Goal: Task Accomplishment & Management: Manage account settings

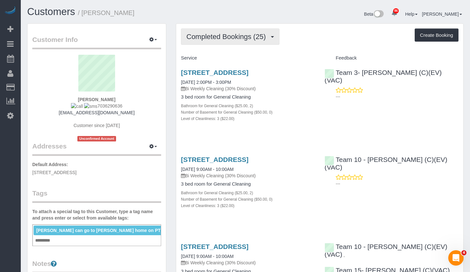
click at [221, 35] on span "Completed Bookings (25)" at bounding box center [228, 37] width 83 height 8
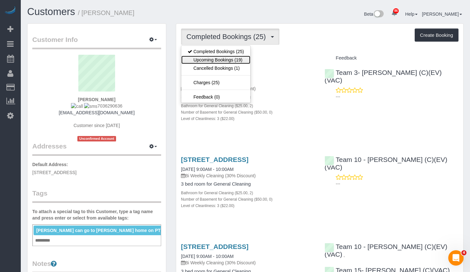
click at [218, 59] on link "Upcoming Bookings (19)" at bounding box center [215, 60] width 69 height 8
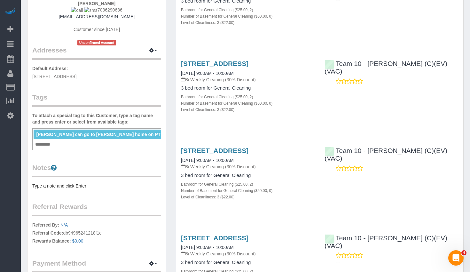
scroll to position [64, 0]
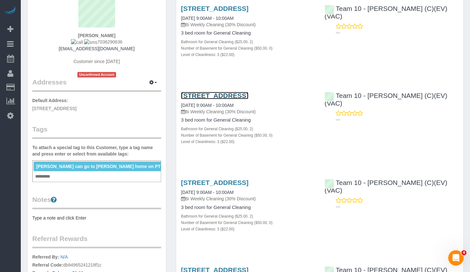
click at [245, 99] on link "[STREET_ADDRESS]" at bounding box center [215, 95] width 68 height 7
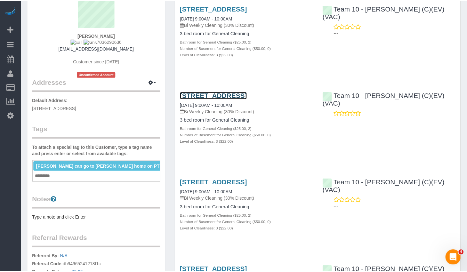
scroll to position [0, 0]
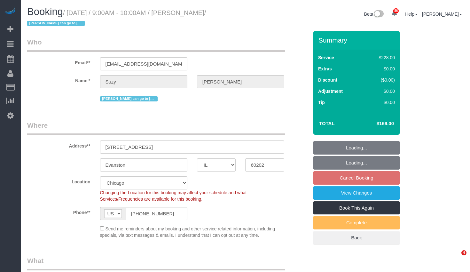
select select "IL"
select select "512"
select select "number:1"
select select "number:58"
select select "number:139"
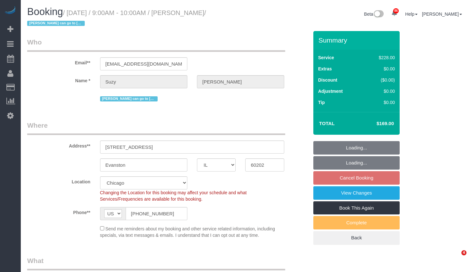
select select "number:106"
select select "2"
select select "3"
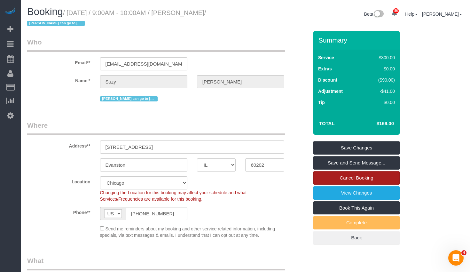
click at [373, 176] on link "Cancel Booking" at bounding box center [357, 177] width 86 height 13
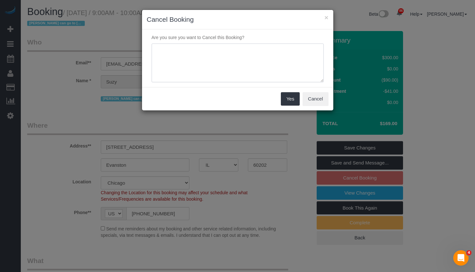
click at [190, 73] on textarea at bounding box center [238, 63] width 172 height 39
paste textarea "We will not be around. I am sorry to do this. Thank you so much. We love Susann…"
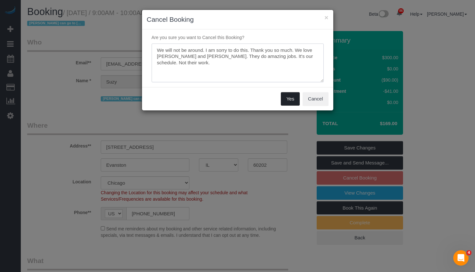
type textarea "We will not be around. I am sorry to do this. Thank you so much. We love Susann…"
click at [294, 98] on button "Yes" at bounding box center [290, 98] width 19 height 13
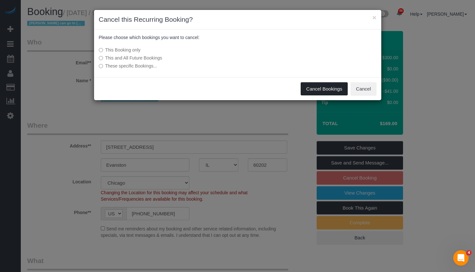
click at [331, 88] on button "Cancel Bookings" at bounding box center [324, 88] width 47 height 13
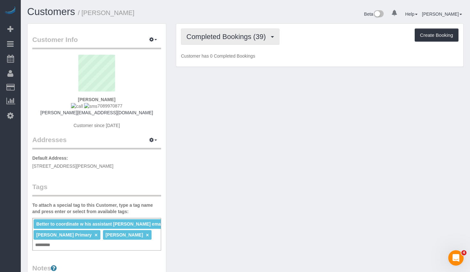
click at [237, 44] on button "Completed Bookings (39)" at bounding box center [230, 36] width 99 height 16
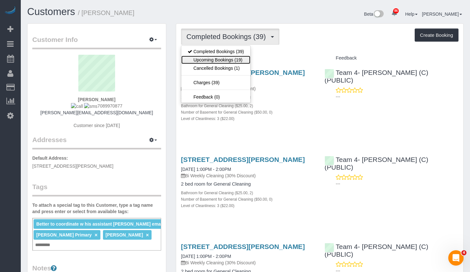
click at [237, 60] on link "Upcoming Bookings (19)" at bounding box center [215, 60] width 69 height 8
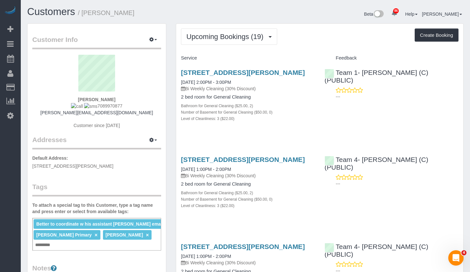
click at [299, 33] on div "Upcoming Bookings (19) Completed Bookings (39) Upcoming Bookings (19) Cancelled…" at bounding box center [320, 36] width 278 height 16
click at [47, 15] on link "Customers" at bounding box center [51, 11] width 48 height 11
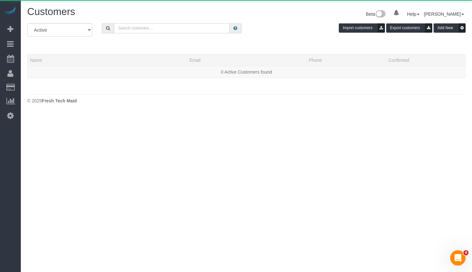
click at [175, 27] on input "text" at bounding box center [172, 28] width 116 height 10
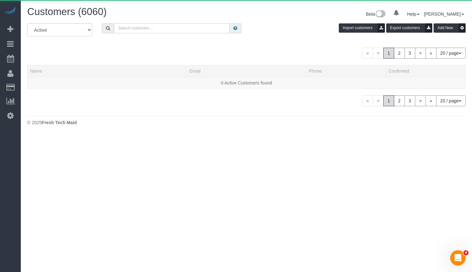
paste input "Garrett Bell"
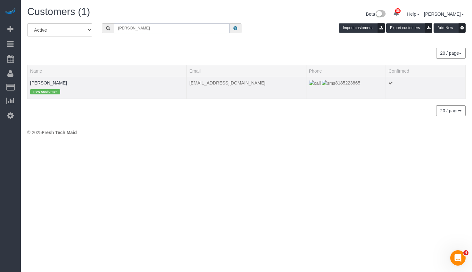
type input "Garrett Bell"
drag, startPoint x: 44, startPoint y: 80, endPoint x: 40, endPoint y: 82, distance: 4.4
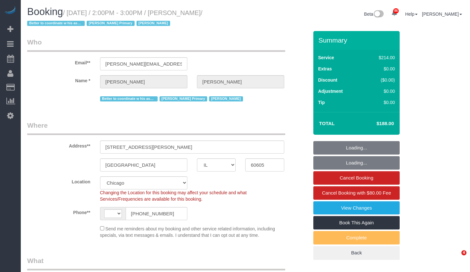
select select "IL"
select select "number:1"
select select "number:58"
select select "number:139"
select select "number:106"
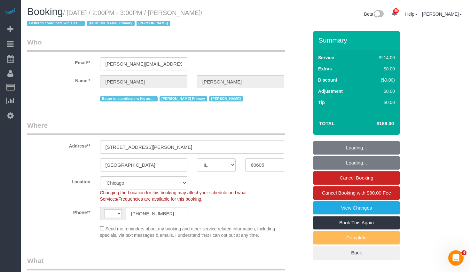
select select "object:1058"
select select "string:US"
select select "512"
select select "2"
select select "3"
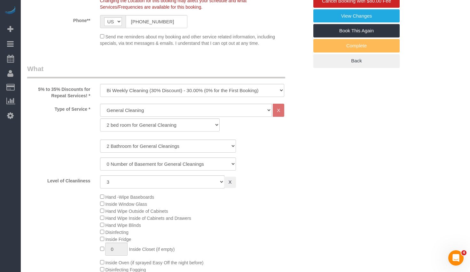
select select "2"
select select "3"
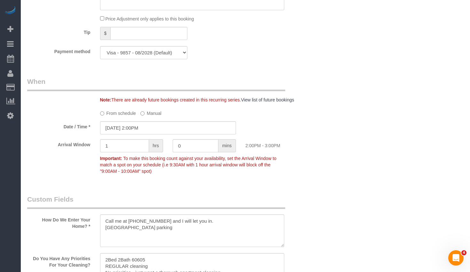
scroll to position [768, 0]
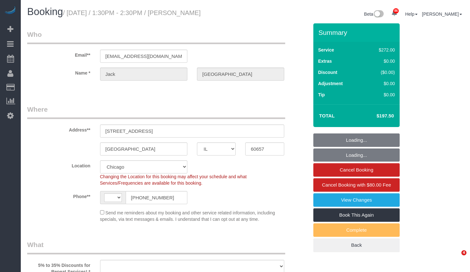
select select "IL"
select select "number:1"
select select "number:66"
select select "number:139"
select select "number:104"
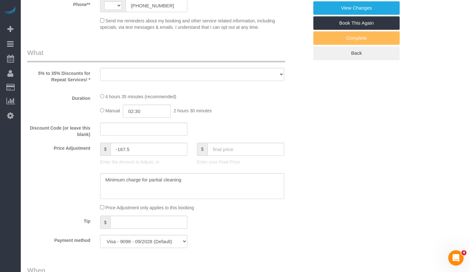
select select "string:US"
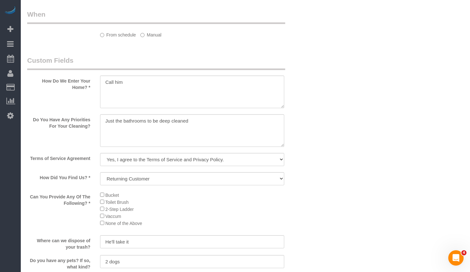
select select "object:1139"
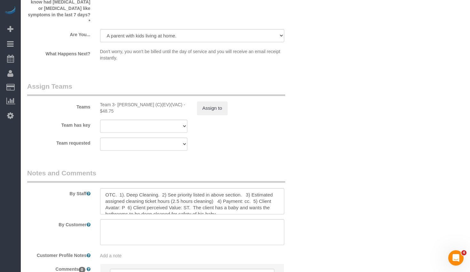
select select "513"
select select "2"
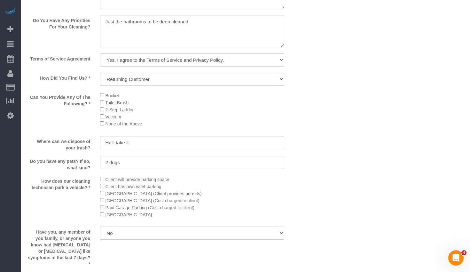
scroll to position [1075, 0]
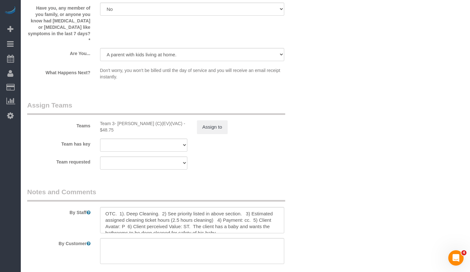
select select "2"
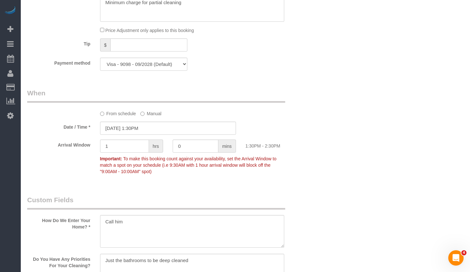
scroll to position [580, 0]
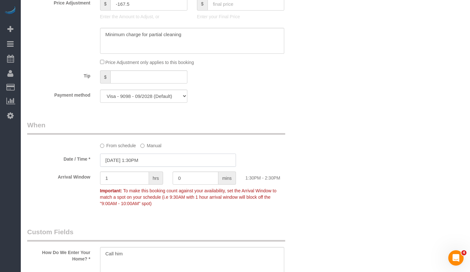
click at [165, 161] on input "10/03/2025 1:30PM" at bounding box center [168, 160] width 136 height 13
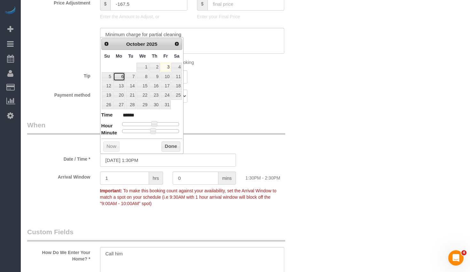
click at [121, 76] on link "6" at bounding box center [119, 76] width 12 height 9
click at [172, 144] on button "Done" at bounding box center [171, 146] width 19 height 10
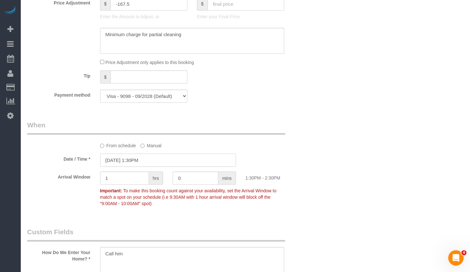
click at [146, 158] on input "10/06/2025 1:30PM" at bounding box center [168, 160] width 136 height 13
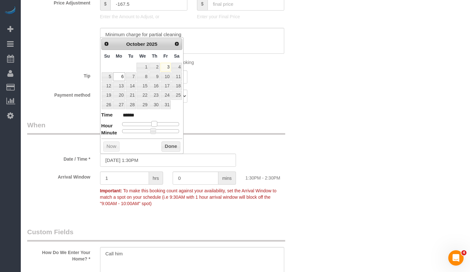
type input "10/06/2025 2:30PM"
type input "******"
type input "10/06/2025 3:30PM"
type input "******"
type input "10/06/2025 2:30PM"
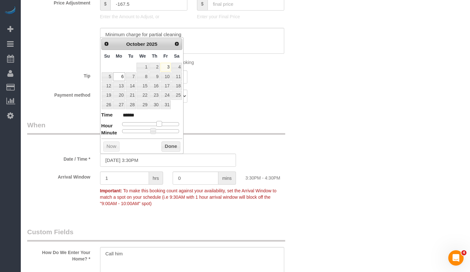
type input "******"
type input "10/06/2025 1:30PM"
type input "******"
type input "10/06/2025 12:30PM"
type input "*******"
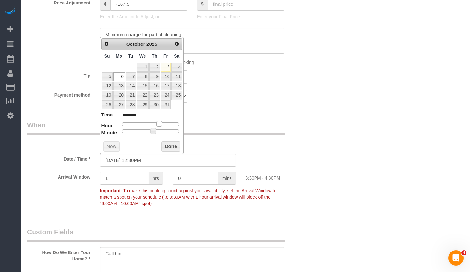
type input "10/06/2025 11:30AM"
type input "*******"
type input "10/06/2025 10:30AM"
type input "*******"
type input "10/06/2025 9:30AM"
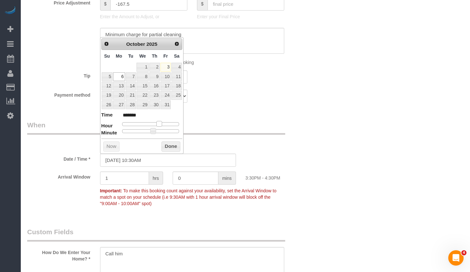
type input "******"
type input "10/06/2025 8:30AM"
type input "******"
type input "10/06/2025 7:30AM"
type input "******"
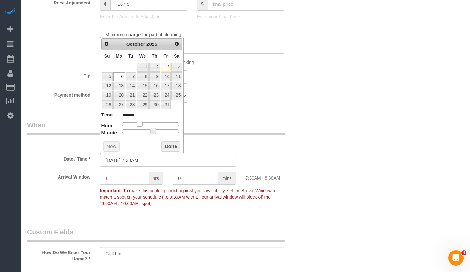
type input "10/06/2025 6:30AM"
type input "******"
type input "10/06/2025 7:30AM"
type input "******"
type input "10/06/2025 8:30AM"
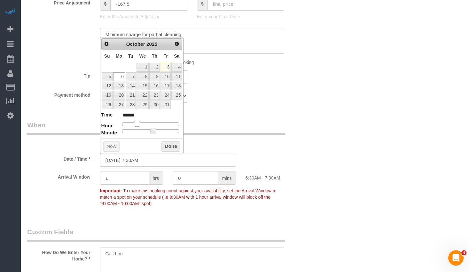
type input "******"
drag, startPoint x: 156, startPoint y: 124, endPoint x: 144, endPoint y: 127, distance: 11.6
click at [144, 127] on dl "Time ****** Hour Minute Second Millisecond Microsecond Time Zone ***** ***** **…" at bounding box center [141, 122] width 81 height 22
type input "10/06/2025 8:25AM"
type input "******"
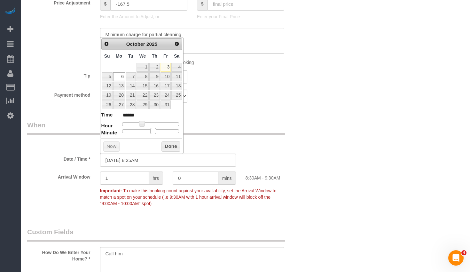
type input "10/06/2025 8:20AM"
type input "******"
type input "10/06/2025 8:15AM"
type input "******"
type input "10/06/2025 8:10AM"
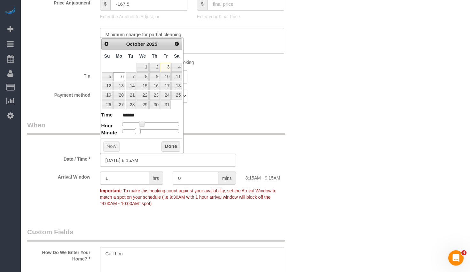
type input "******"
type input "10/06/2025 8:05AM"
type input "******"
type input "[DATE] 8:00AM"
type input "******"
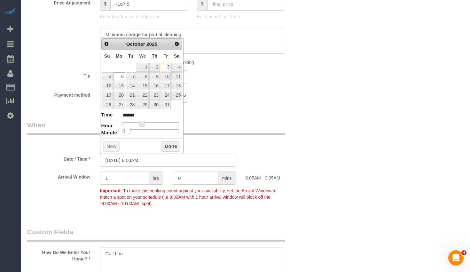
drag, startPoint x: 153, startPoint y: 129, endPoint x: 113, endPoint y: 133, distance: 40.1
click at [113, 133] on dl "Time ****** Hour Minute Second Millisecond Microsecond Time Zone ***** ***** **…" at bounding box center [141, 122] width 81 height 22
click at [173, 149] on button "Done" at bounding box center [171, 146] width 19 height 10
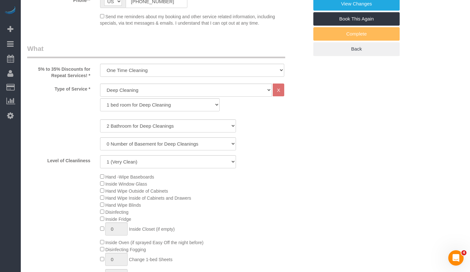
scroll to position [0, 0]
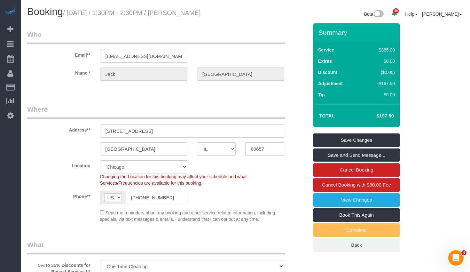
click at [154, 196] on input "(847) 769-6526" at bounding box center [157, 197] width 62 height 13
drag, startPoint x: 377, startPoint y: 115, endPoint x: 396, endPoint y: 115, distance: 18.9
click at [396, 115] on td "$197.50" at bounding box center [376, 116] width 42 height 16
copy h4 "$197.50"
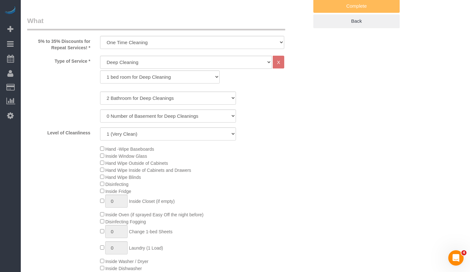
scroll to position [416, 0]
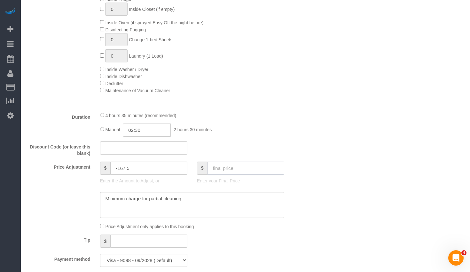
click at [237, 168] on input "text" at bounding box center [246, 168] width 77 height 13
type input "98.75"
type input "-266.25"
click at [204, 200] on textarea at bounding box center [192, 205] width 185 height 26
click at [107, 198] on textarea at bounding box center [192, 205] width 185 height 26
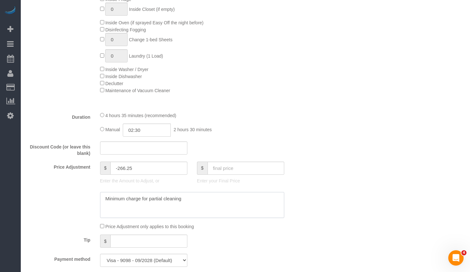
click at [117, 196] on textarea at bounding box center [192, 205] width 185 height 26
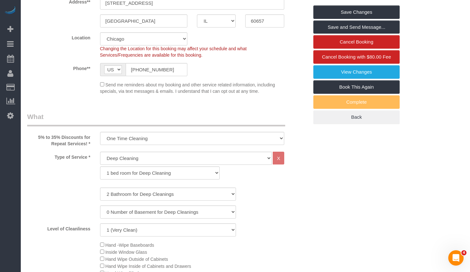
scroll to position [0, 0]
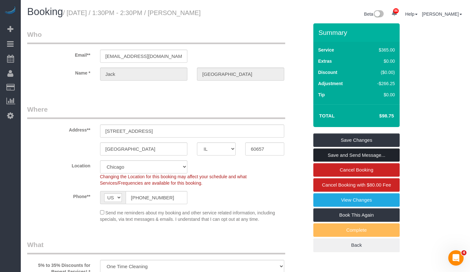
type textarea "%50 OFF Due to rescheduling Minimum charge for partial cleaning"
click at [350, 156] on link "Save and Send Message..." at bounding box center [357, 155] width 86 height 13
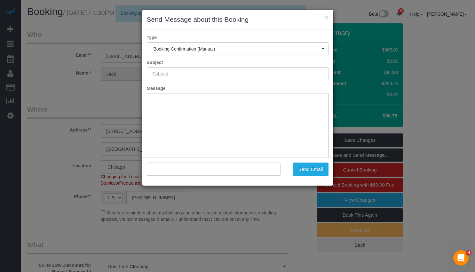
type input "Your Booking With Fresh Tech Maid, Confirmed!"
type input ""Jack Richmond" <jackman0505@gmail.com>"
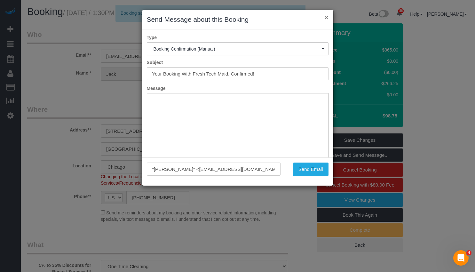
click at [326, 17] on button "×" at bounding box center [327, 17] width 4 height 7
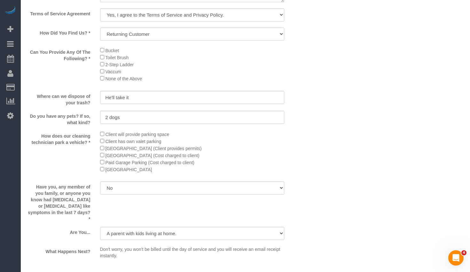
scroll to position [1056, 0]
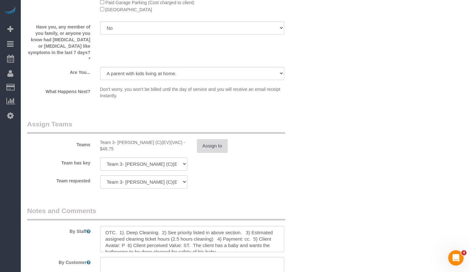
click at [213, 139] on button "Assign to" at bounding box center [212, 145] width 31 height 13
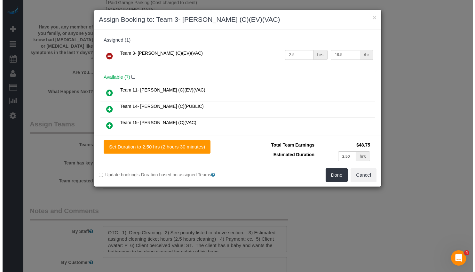
scroll to position [1056, 0]
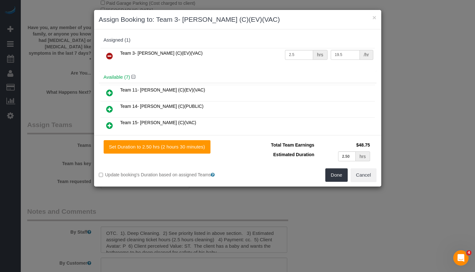
click at [112, 59] on icon at bounding box center [109, 56] width 7 height 8
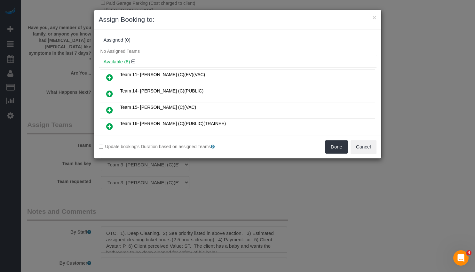
scroll to position [32, 0]
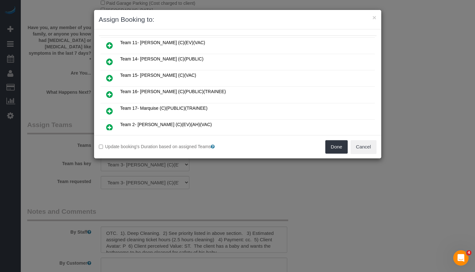
click at [111, 124] on icon at bounding box center [109, 128] width 7 height 8
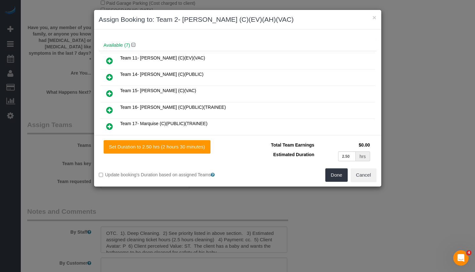
scroll to position [47, 0]
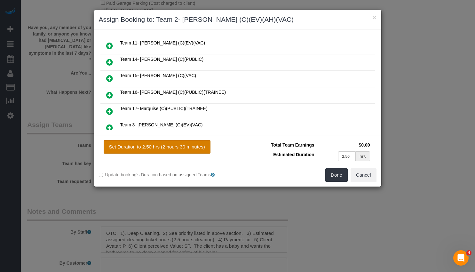
click at [166, 147] on button "Set Duration to 2.50 hrs (2 hours 30 minutes)" at bounding box center [157, 146] width 107 height 13
type input "2.50"
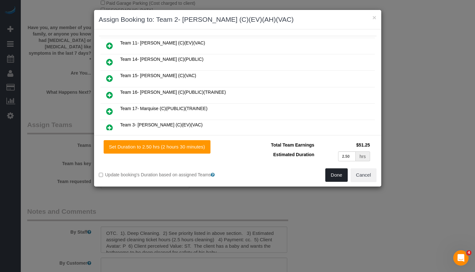
click at [338, 173] on button "Done" at bounding box center [337, 174] width 22 height 13
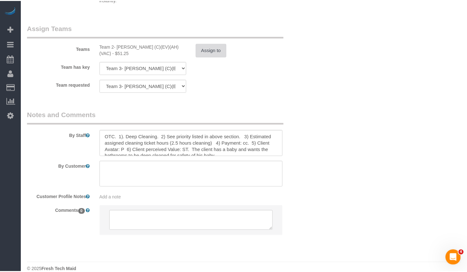
scroll to position [1156, 0]
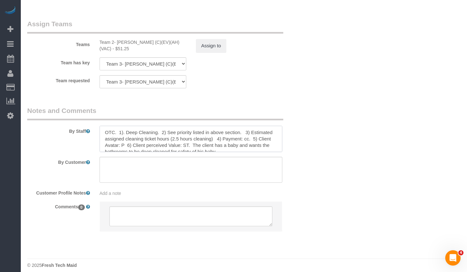
click at [238, 144] on textarea at bounding box center [191, 139] width 183 height 26
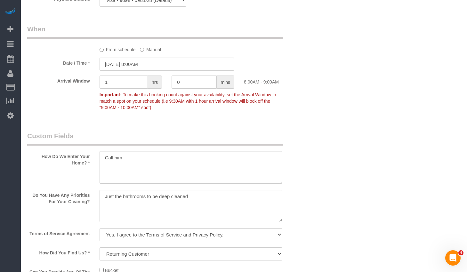
scroll to position [772, 0]
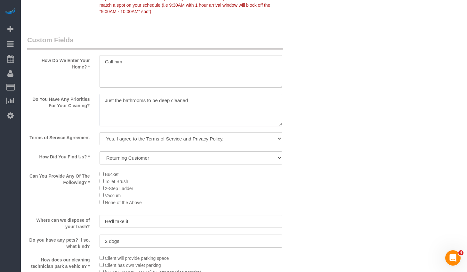
click at [196, 103] on textarea at bounding box center [191, 110] width 183 height 33
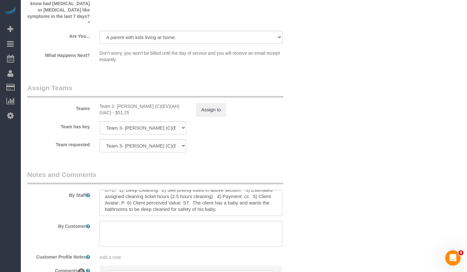
scroll to position [1124, 0]
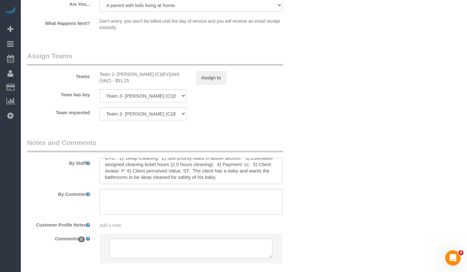
click at [229, 171] on textarea at bounding box center [191, 171] width 183 height 26
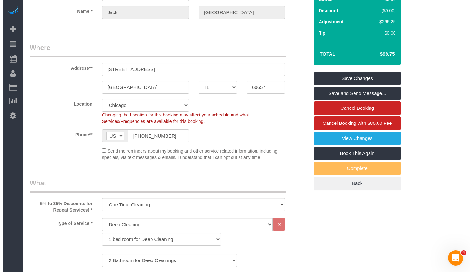
scroll to position [0, 0]
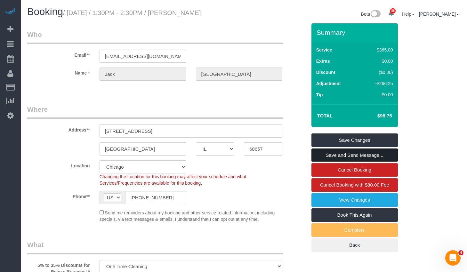
click at [336, 157] on link "Save and Send Message..." at bounding box center [354, 155] width 86 height 13
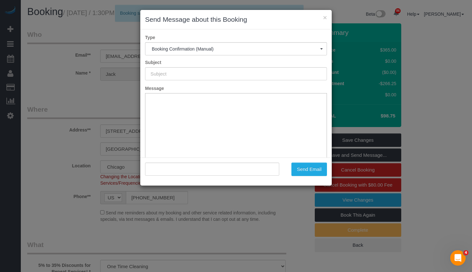
type input "Your Booking With Fresh Tech Maid, Confirmed!"
type input ""Jack Richmond" <jackman0505@gmail.com>"
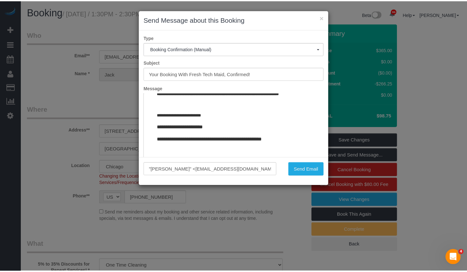
scroll to position [785, 0]
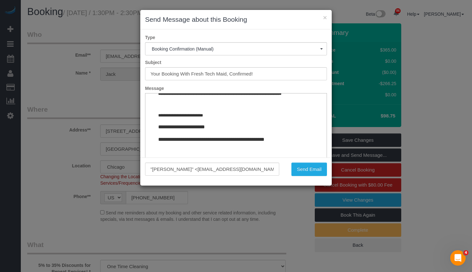
drag, startPoint x: 320, startPoint y: 104, endPoint x: 462, endPoint y: 267, distance: 216.2
click at [313, 173] on button "Send Email" at bounding box center [309, 169] width 36 height 13
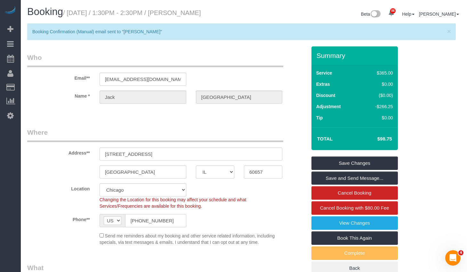
drag, startPoint x: 169, startPoint y: 221, endPoint x: 92, endPoint y: 213, distance: 77.2
click at [91, 213] on sui-booking-location "Location Chicago Evanston Skokie Northwest Western Changing the Location for th…" at bounding box center [166, 214] width 279 height 62
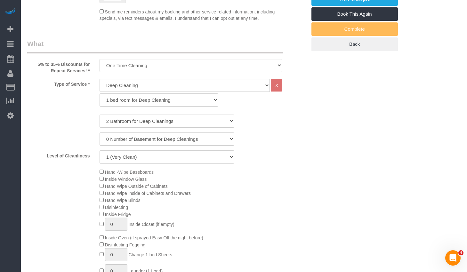
scroll to position [416, 0]
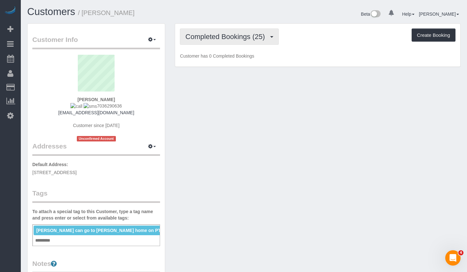
click at [236, 35] on span "Completed Bookings (25)" at bounding box center [226, 37] width 83 height 8
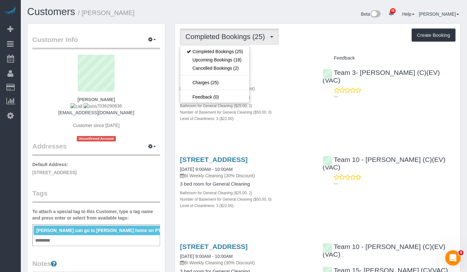
click at [297, 35] on div "Completed Bookings (25) Completed Bookings (25) Upcoming Bookings (18) Cancelle…" at bounding box center [318, 36] width 276 height 16
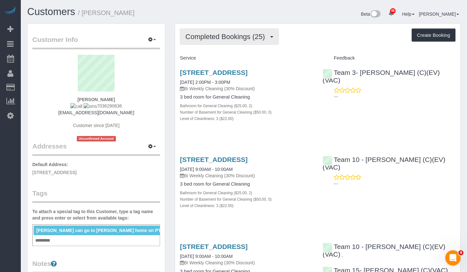
click at [246, 35] on span "Completed Bookings (25)" at bounding box center [226, 37] width 83 height 8
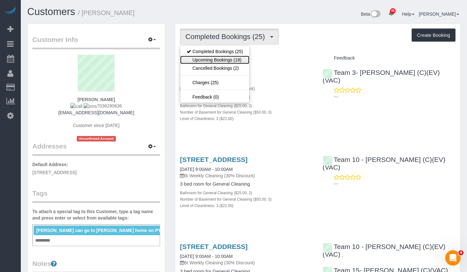
click at [238, 60] on link "Upcoming Bookings (18)" at bounding box center [214, 60] width 69 height 8
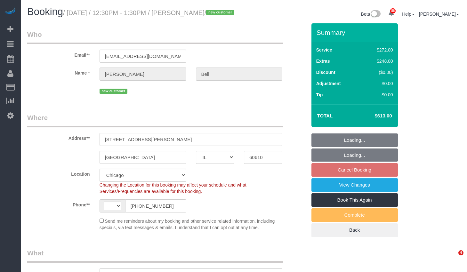
select select "IL"
select select "string:US"
select select "513"
select select "2"
select select "object:962"
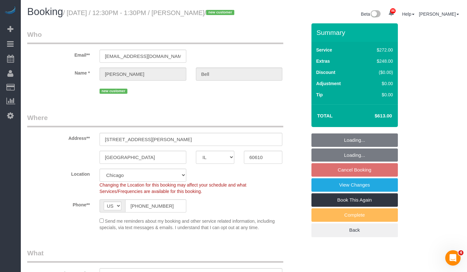
select select "2"
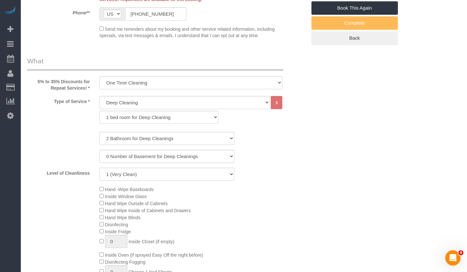
select select "object:1038"
select select "number:1"
select select "number:63"
select select "number:139"
select select "number:107"
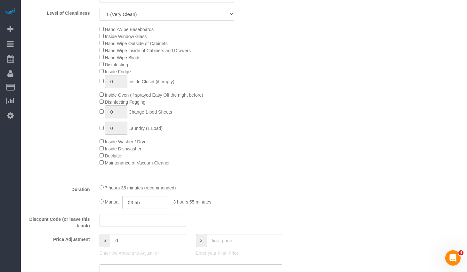
select select "spot1"
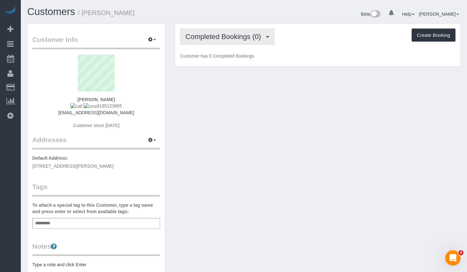
click at [228, 35] on span "Completed Bookings (0)" at bounding box center [224, 37] width 79 height 8
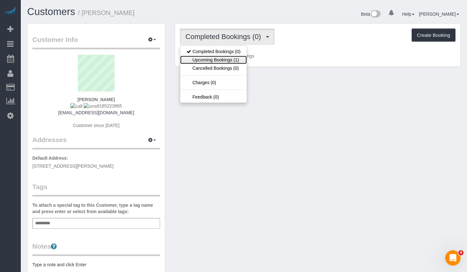
click at [230, 59] on link "Upcoming Bookings (1)" at bounding box center [213, 60] width 67 height 8
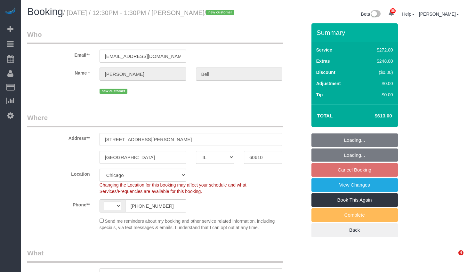
select select "IL"
select select "object:720"
select select "string:[GEOGRAPHIC_DATA]"
select select "string:fspay-32477bca-17c9-48ff-81a6-4d8ad267e760"
select select "513"
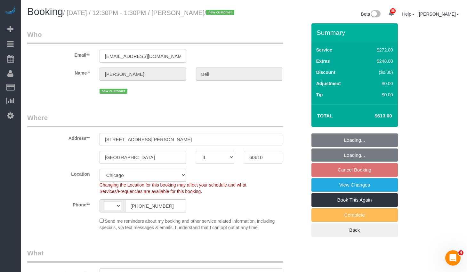
select select "2"
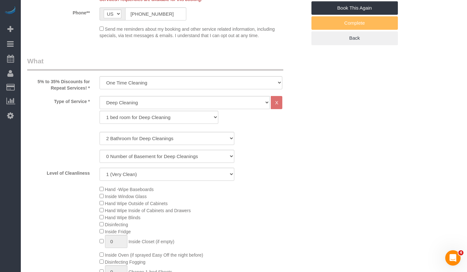
select select "number:1"
select select "number:63"
select select "number:139"
select select "number:107"
select select "2"
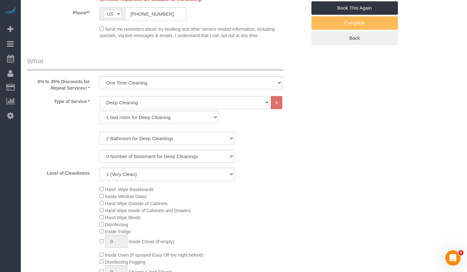
select select "spot1"
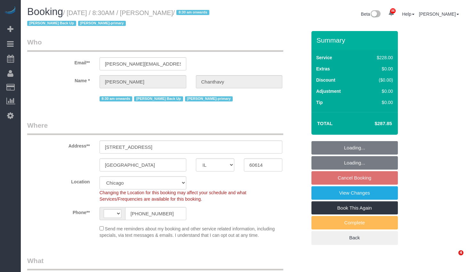
select select "IL"
select select "number:1"
select select "number:58"
select select "number:139"
select select "number:104"
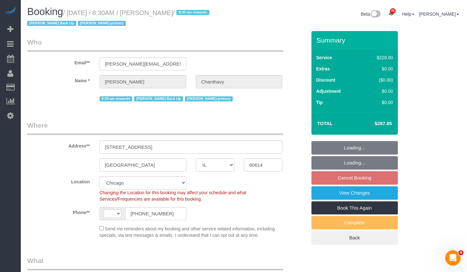
select select "string:US"
select select "string:fspay-303bb3cf-7362-4f57-a215-a8ecccdce1c7"
select select "512"
select select "3"
select select "object:1196"
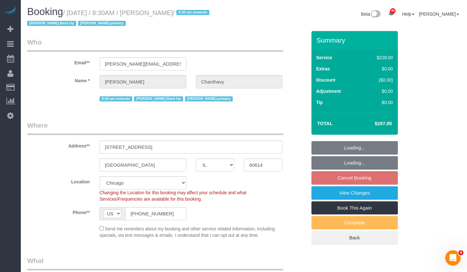
select select "3"
select select "object:1360"
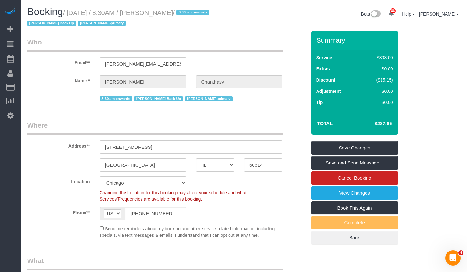
drag, startPoint x: 373, startPoint y: 125, endPoint x: 398, endPoint y: 123, distance: 25.7
click at [398, 123] on div "Summary Service $303.00 Extras $0.00 Discount ($15.15) Adjustment $0.00 Tip $0.…" at bounding box center [361, 144] width 109 height 227
click at [409, 122] on div "Summary Service $303.00 Extras $0.00 Discount ($15.15) Adjustment $0.00 Tip $0.…" at bounding box center [361, 144] width 109 height 227
drag, startPoint x: 393, startPoint y: 121, endPoint x: 366, endPoint y: 125, distance: 26.5
click at [367, 125] on td "$287.85" at bounding box center [374, 124] width 42 height 16
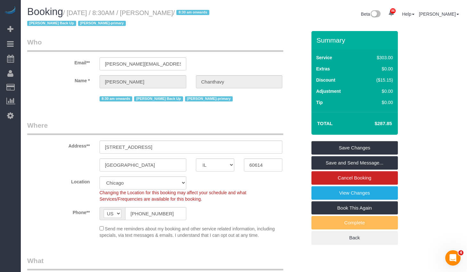
copy h4 "$287.85"
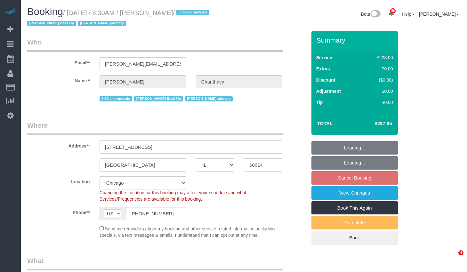
select select "IL"
select select "number:1"
select select "number:58"
select select "number:139"
select select "number:104"
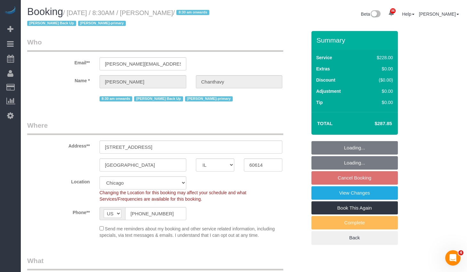
select select "object:1142"
select select "512"
select select "3"
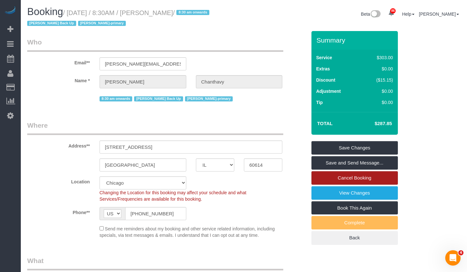
click at [349, 179] on link "Cancel Booking" at bounding box center [354, 177] width 86 height 13
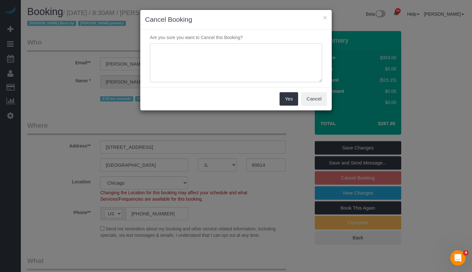
click at [241, 68] on textarea at bounding box center [236, 63] width 172 height 39
paste textarea "Hi! We are sorry to go but our household income has changed. Thank you!"
type textarea "Hi! We are sorry to go but our household income has changed. Thank you!"
click at [286, 101] on button "Yes" at bounding box center [288, 98] width 19 height 13
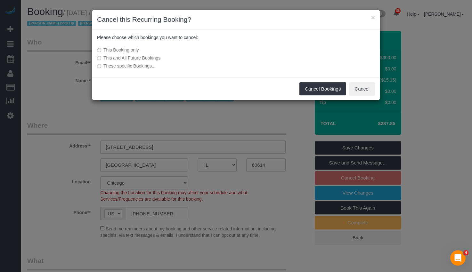
click at [124, 59] on label "This and All Future Bookings" at bounding box center [188, 58] width 182 height 6
click at [313, 88] on button "Cancel Bookings" at bounding box center [322, 88] width 47 height 13
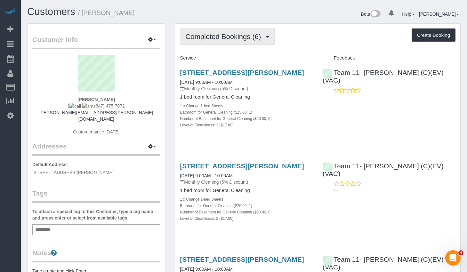
click at [251, 33] on span "Completed Bookings (6)" at bounding box center [224, 37] width 79 height 8
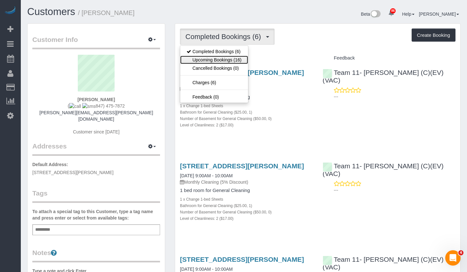
click at [239, 60] on link "Upcoming Bookings (16)" at bounding box center [214, 60] width 68 height 8
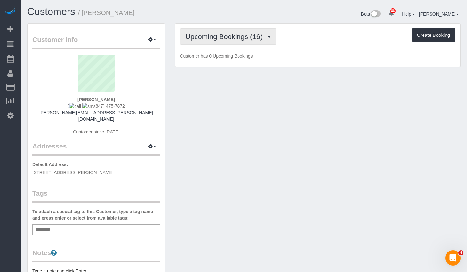
click at [245, 33] on span "Upcoming Bookings (16)" at bounding box center [225, 37] width 80 height 8
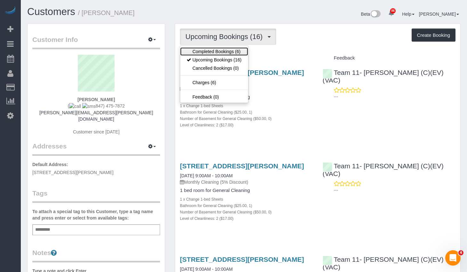
click at [235, 51] on link "Completed Bookings (6)" at bounding box center [214, 51] width 68 height 8
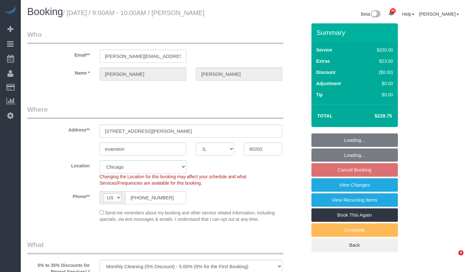
select select "IL"
select select "512"
select select "string:fspay-167971bc-bb46-480b-aeeb-5497e33c0c06"
select select "number:1"
select select "number:58"
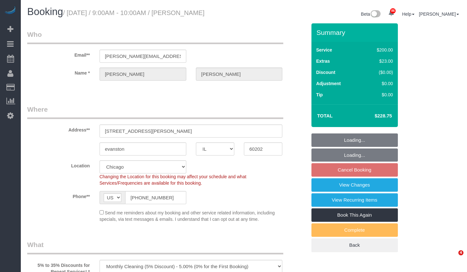
select select "number:139"
select select "number:107"
select select "2"
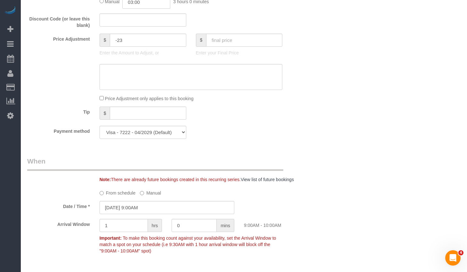
scroll to position [576, 0]
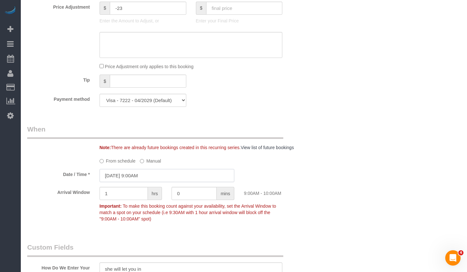
click at [149, 175] on input "[DATE] 9:00AM" at bounding box center [167, 175] width 135 height 13
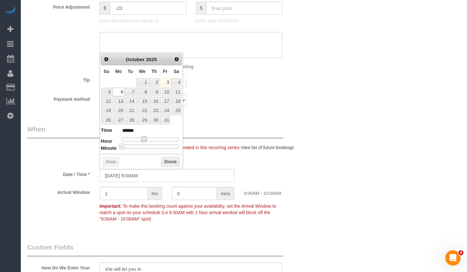
type input "[DATE] 8:00AM"
type input "******"
type input "[DATE] 7:00AM"
type input "******"
type input "[DATE] 8:00AM"
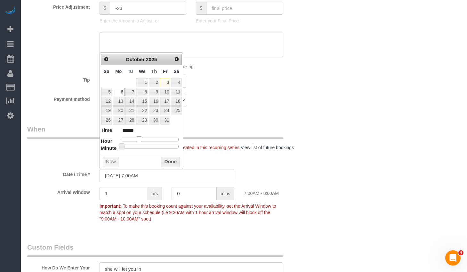
type input "******"
click at [141, 139] on span at bounding box center [142, 139] width 6 height 6
click at [164, 159] on button "Done" at bounding box center [170, 162] width 19 height 10
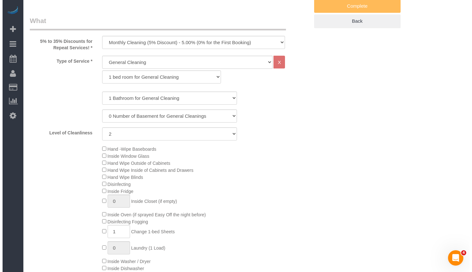
scroll to position [0, 0]
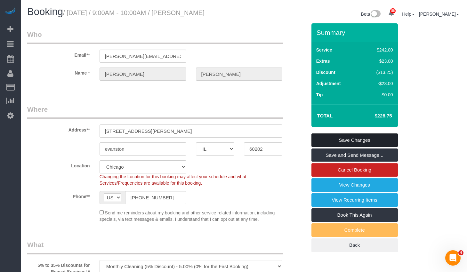
click at [359, 141] on link "Save Changes" at bounding box center [354, 139] width 86 height 13
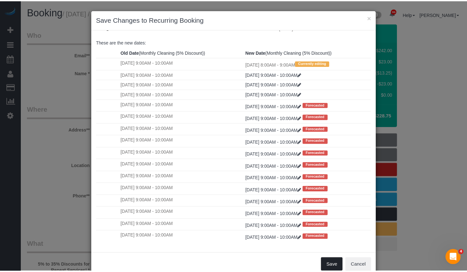
scroll to position [15, 0]
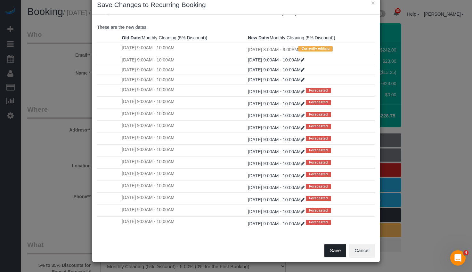
click at [331, 248] on button "Save" at bounding box center [335, 250] width 22 height 13
